Goal: Task Accomplishment & Management: Manage account settings

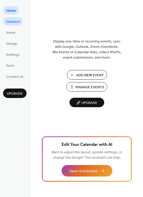
click at [19, 20] on span "Connect" at bounding box center [13, 21] width 14 height 5
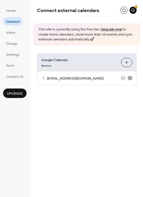
click at [128, 77] on icon at bounding box center [130, 78] width 5 height 5
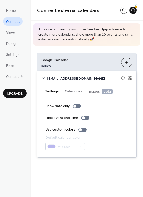
click at [45, 77] on icon at bounding box center [43, 78] width 4 height 4
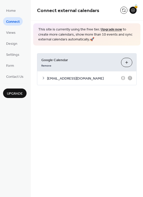
click at [128, 61] on button "Choose Calendars" at bounding box center [126, 62] width 11 height 9
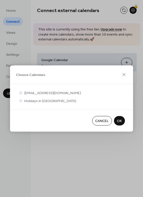
click at [121, 121] on span "OK" at bounding box center [119, 121] width 5 height 5
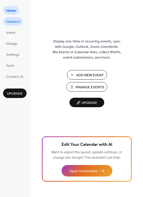
click at [14, 24] on span "Connect" at bounding box center [13, 21] width 14 height 5
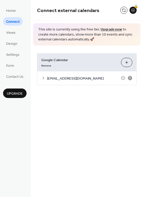
click at [130, 78] on icon at bounding box center [131, 78] width 2 height 2
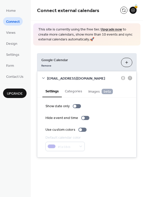
click at [75, 90] on button "Categories" at bounding box center [74, 91] width 24 height 12
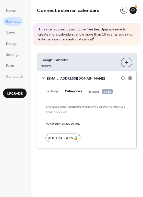
click at [43, 79] on icon at bounding box center [43, 78] width 4 height 4
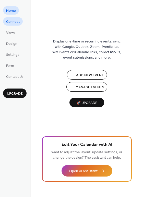
click at [14, 24] on span "Connect" at bounding box center [13, 21] width 14 height 5
